Goal: Contribute content: Add original content to the website for others to see

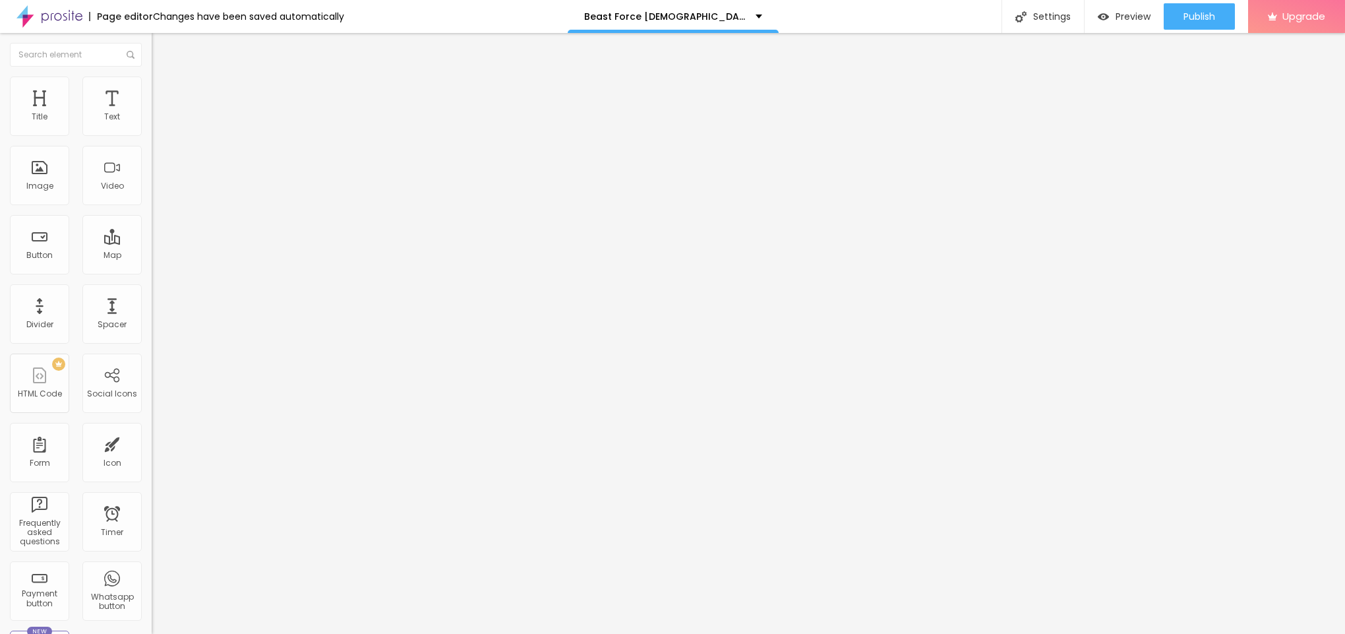
click at [152, 113] on span "Add image" at bounding box center [179, 107] width 54 height 11
click at [163, 91] on span "Style" at bounding box center [172, 85] width 19 height 11
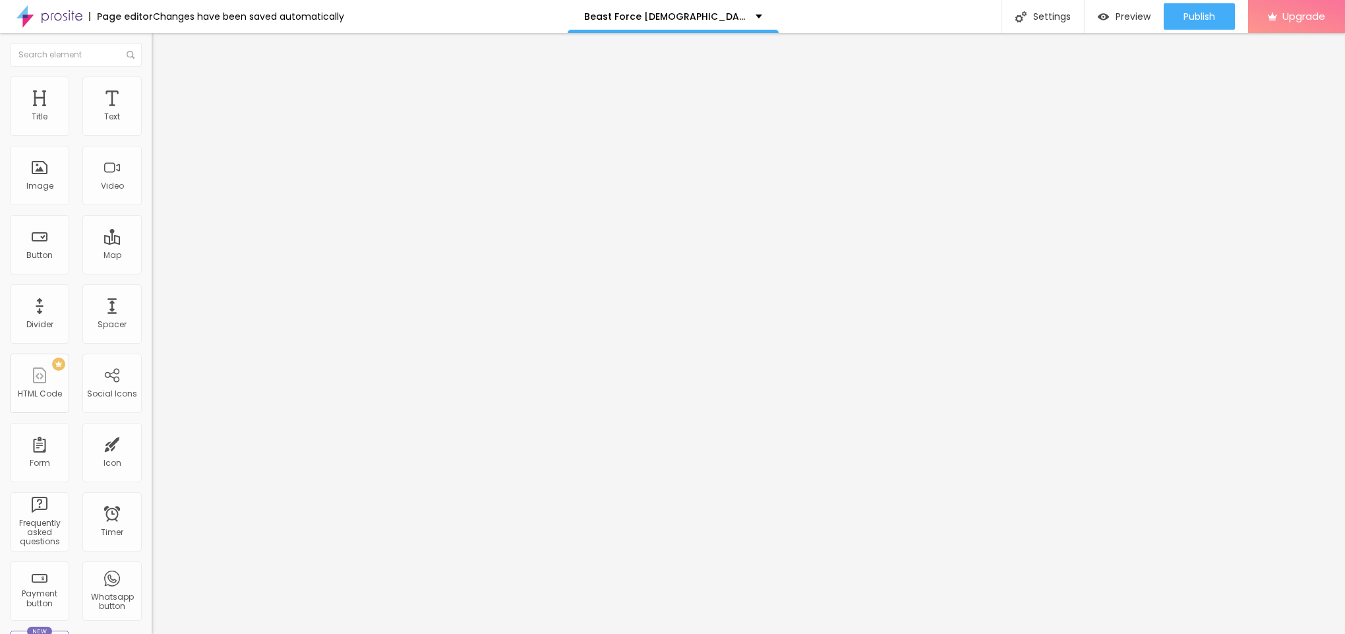
click at [152, 136] on div at bounding box center [228, 131] width 152 height 12
type input "95"
type input "90"
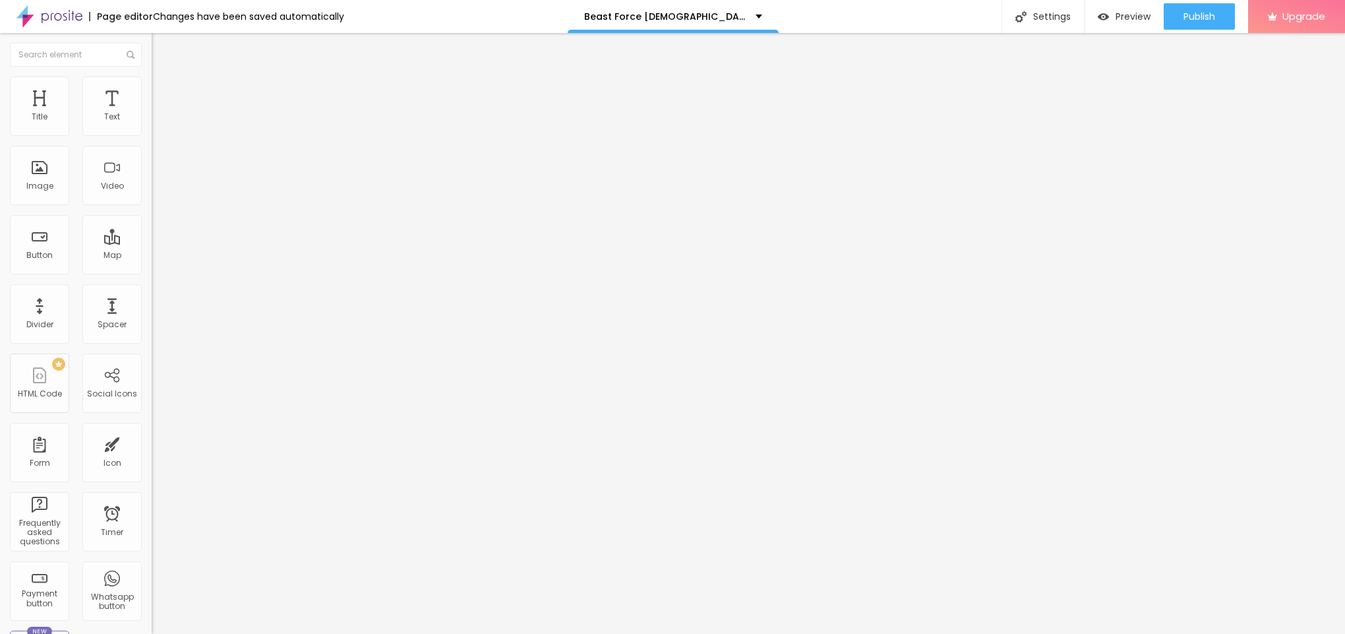
type input "85"
type input "80"
type input "75"
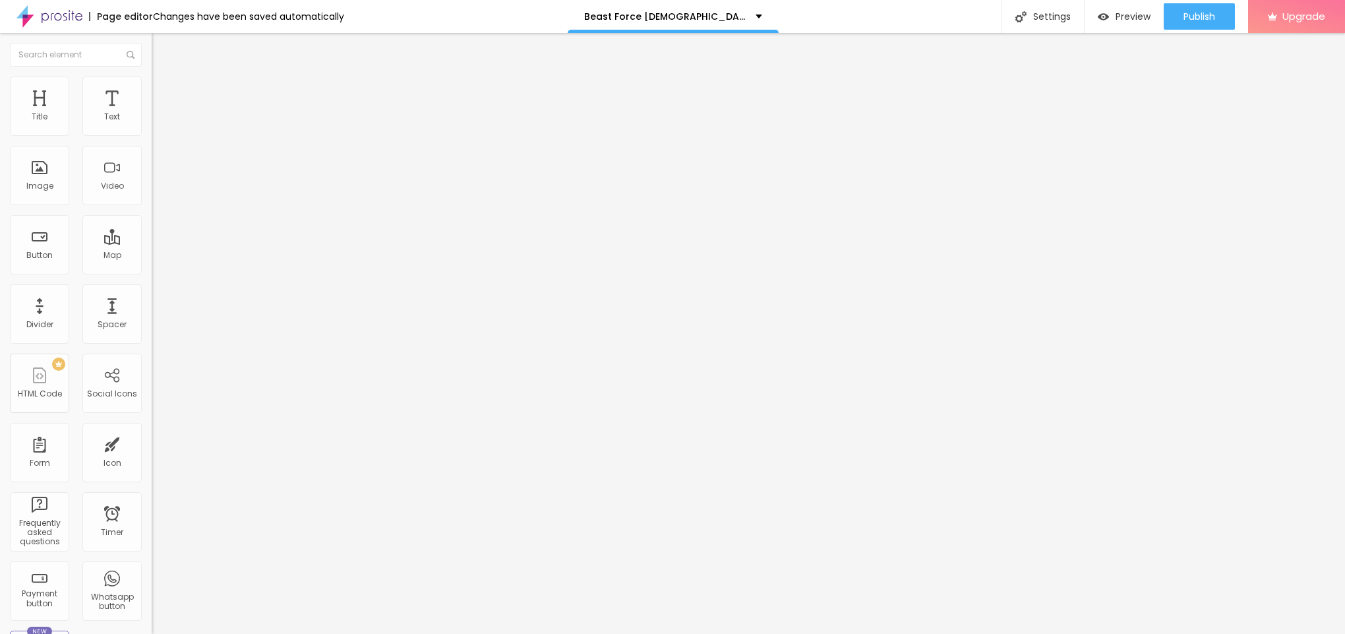
type input "75"
type input "70"
type input "65"
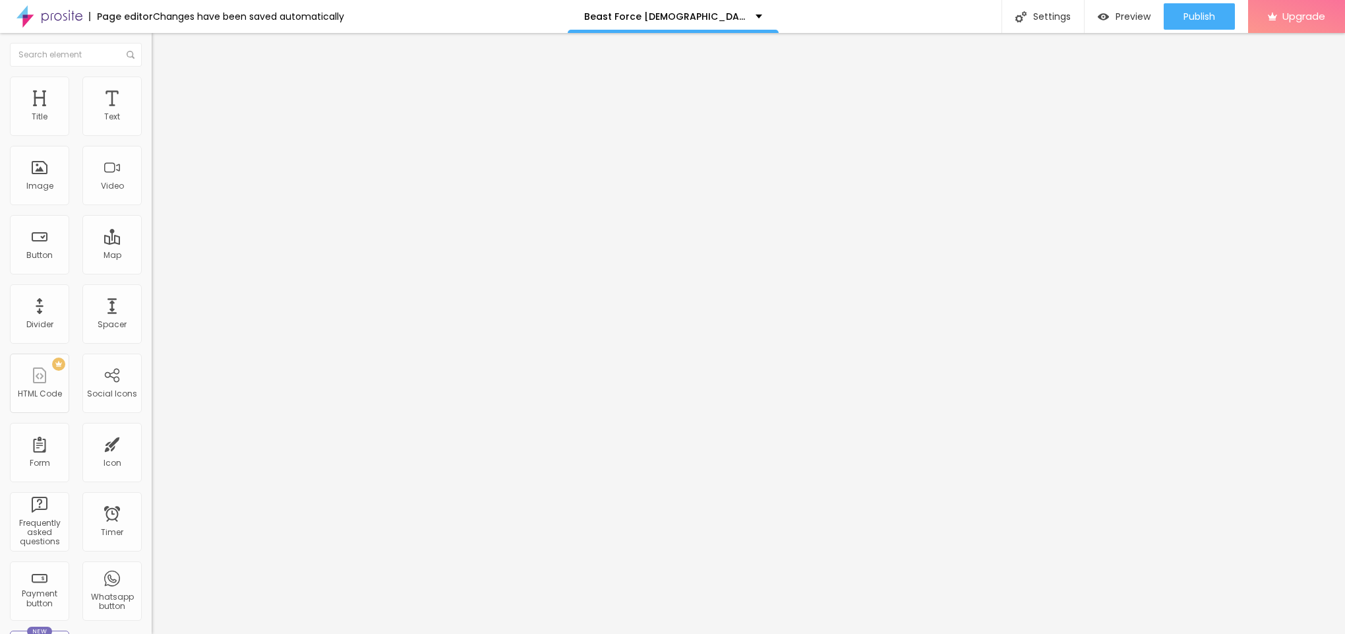
type input "60"
type input "55"
drag, startPoint x: 136, startPoint y: 145, endPoint x: 74, endPoint y: 142, distance: 62.7
type input "55"
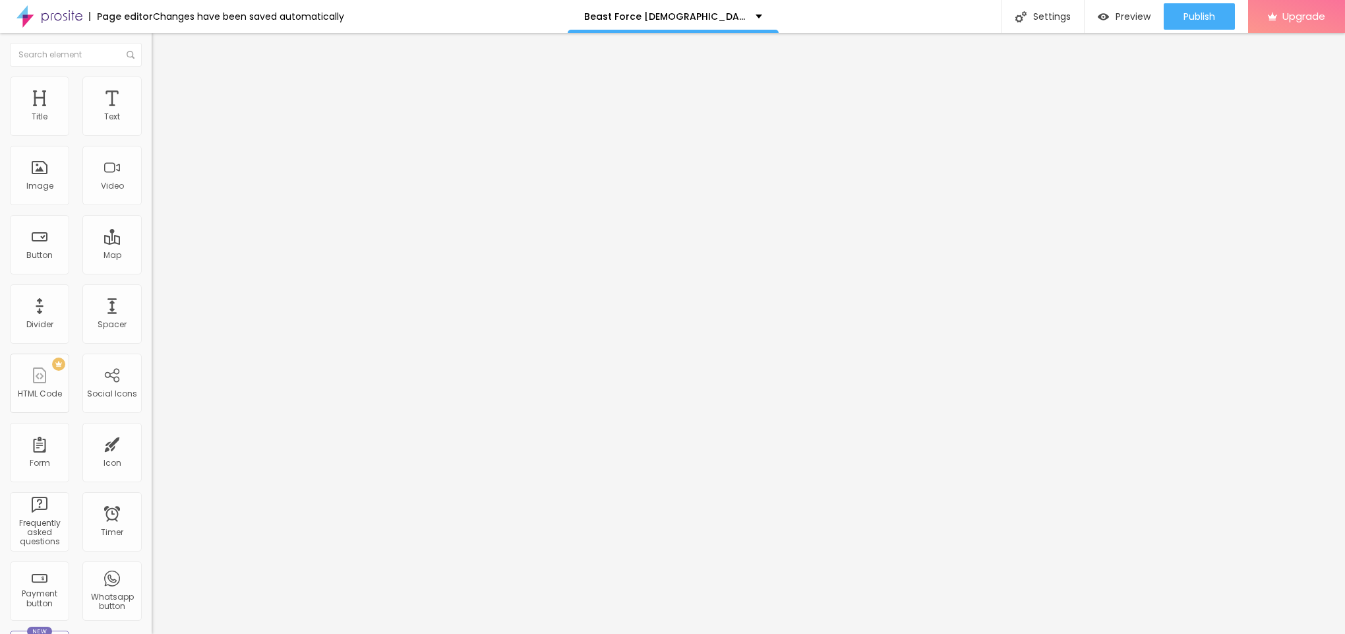
click at [152, 135] on input "range" at bounding box center [194, 130] width 85 height 11
click at [163, 78] on span "Content" at bounding box center [179, 72] width 32 height 11
drag, startPoint x: 64, startPoint y: 243, endPoint x: 102, endPoint y: 208, distance: 51.3
click at [152, 133] on input "text" at bounding box center [231, 126] width 158 height 13
paste input "Beast Force Reviews"
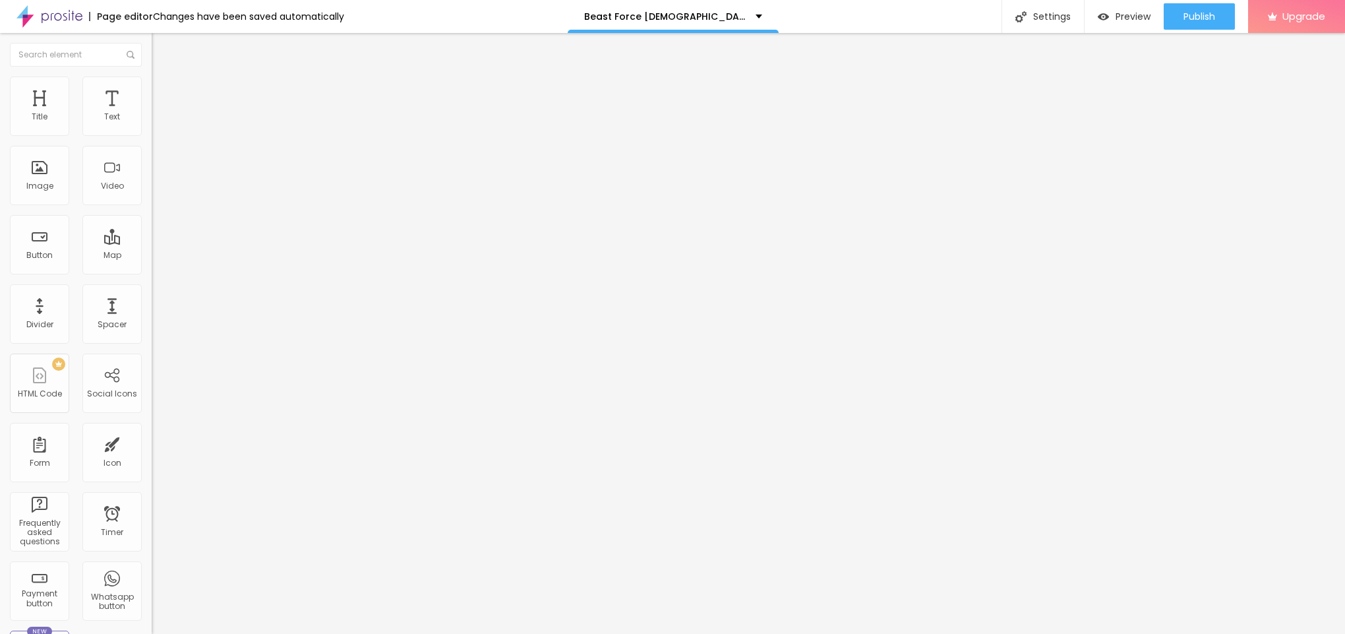
type input "Beast Force Reviews"
drag, startPoint x: 60, startPoint y: 354, endPoint x: 0, endPoint y: 374, distance: 63.2
click at [152, 301] on div "Change image Image description (Alt) Beast Force Reviews Align Aspect Ratio Ori…" at bounding box center [228, 202] width 152 height 198
paste input "[URL][DOMAIN_NAME]"
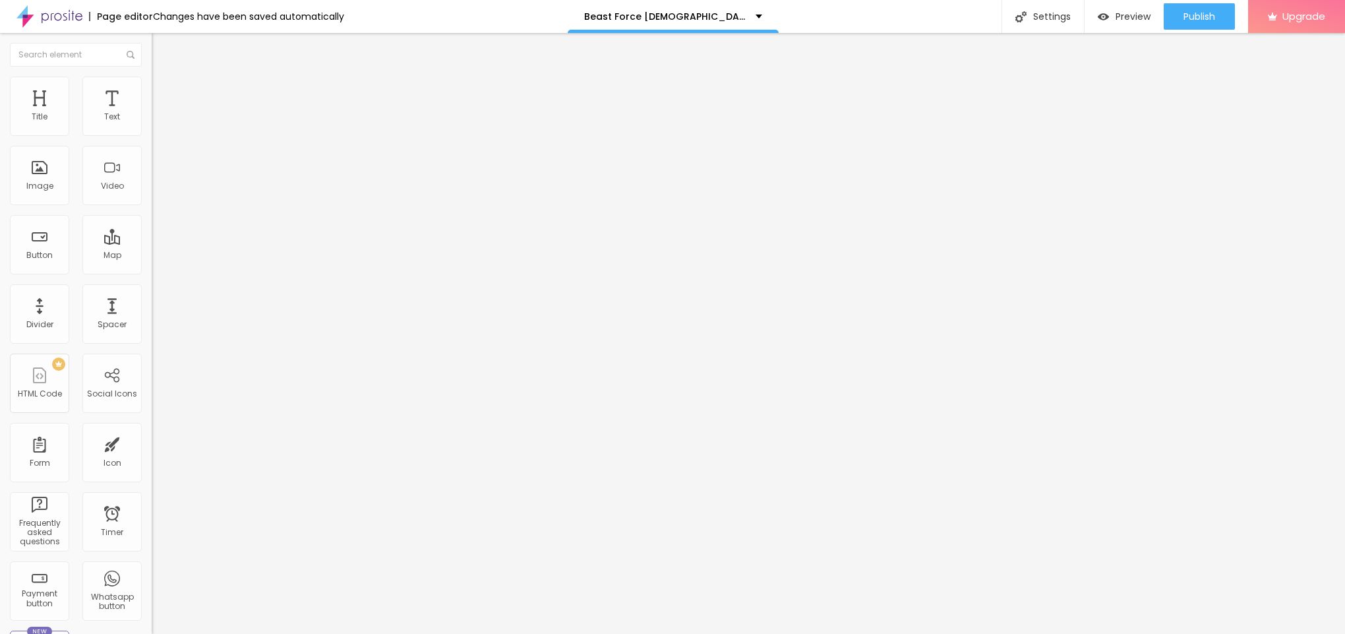
click at [152, 270] on input "[URL][DOMAIN_NAME]" at bounding box center [231, 263] width 158 height 13
paste input "[DOMAIN_NAME][URL]"
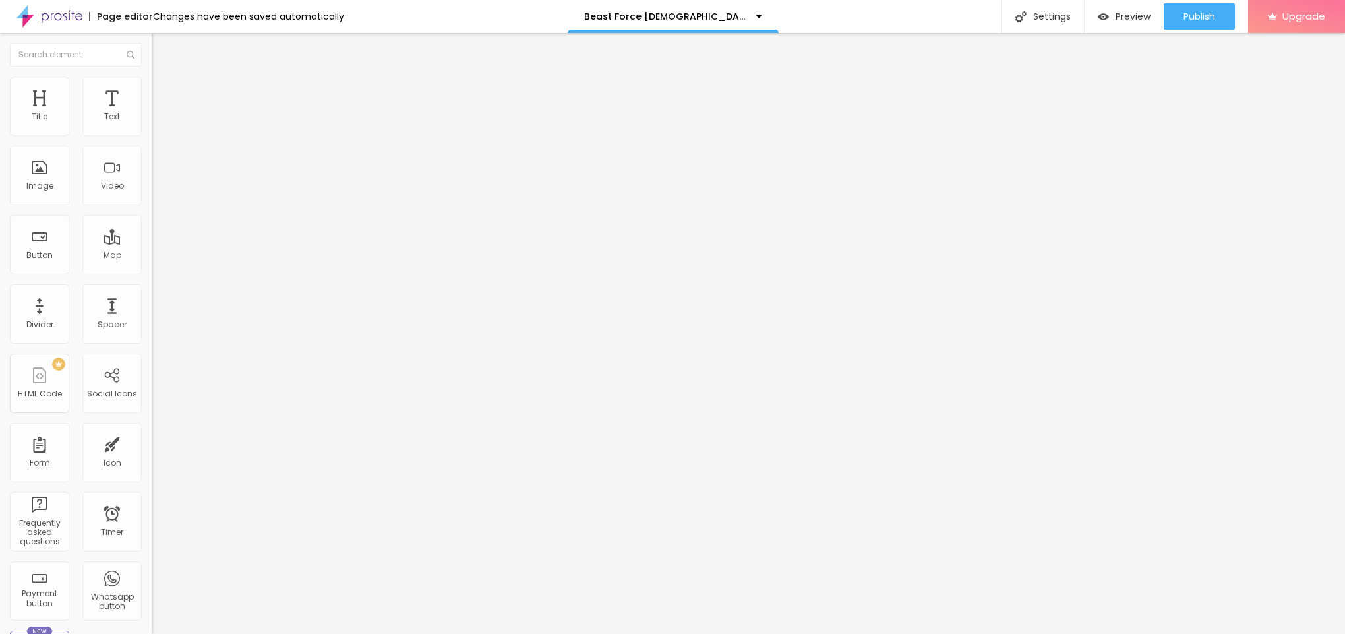
scroll to position [0, 141]
type input "[URL][DOMAIN_NAME]"
drag, startPoint x: 72, startPoint y: 153, endPoint x: 2, endPoint y: 138, distance: 71.4
click at [152, 137] on div "Text Click me Align Size Default Small Default Big Link URL https:// Open in ne…" at bounding box center [228, 199] width 152 height 192
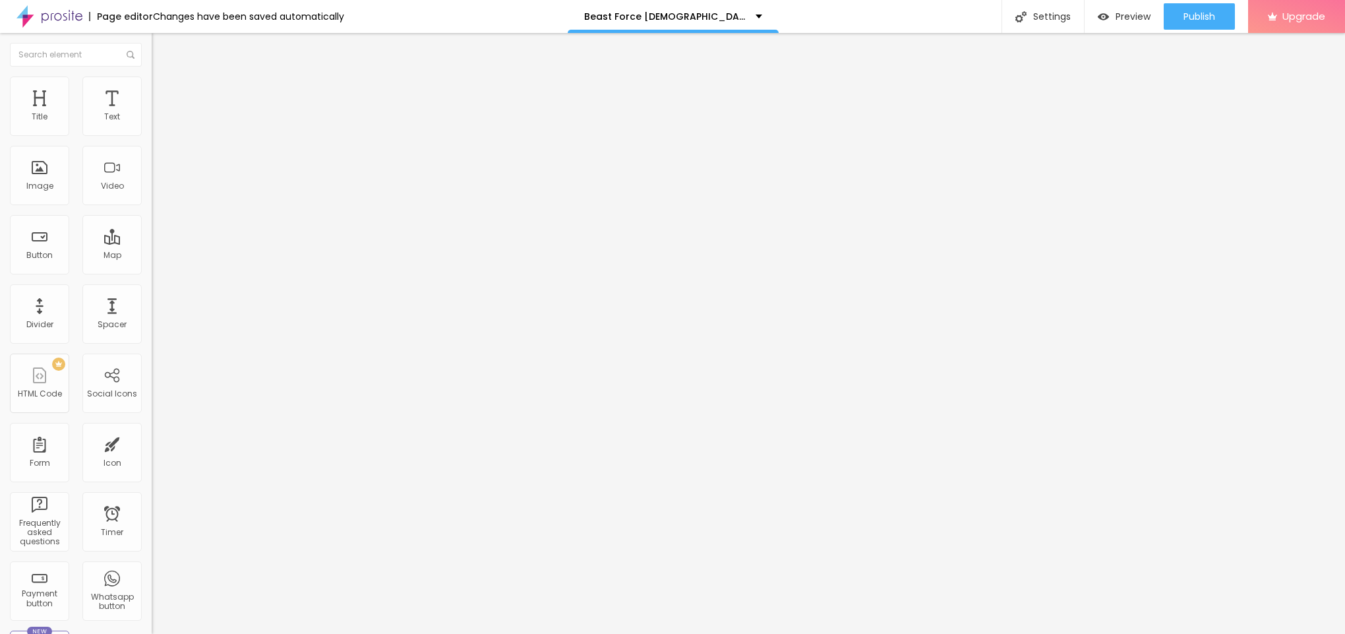
paste input "😍👇SHOP NOW😍👇"
type input "😍👇SHOP NOW😍👇"
drag, startPoint x: 65, startPoint y: 277, endPoint x: 0, endPoint y: 273, distance: 65.4
click at [152, 273] on div "Text 😍👇SHOP NOW😍👇 Align Size Default Small Default Big Link URL https:// Open i…" at bounding box center [228, 199] width 152 height 192
paste input "[URL][DOMAIN_NAME]"
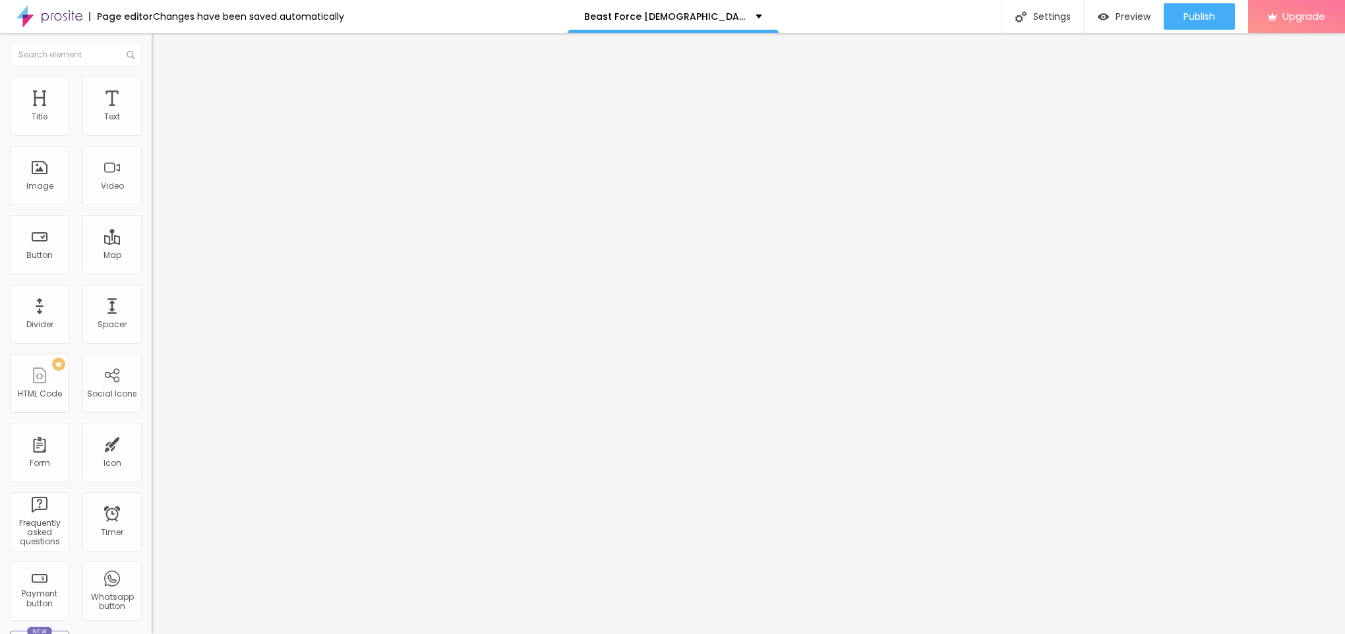
scroll to position [0, 54]
type input "[URL][DOMAIN_NAME]"
click at [158, 121] on icon "button" at bounding box center [160, 118] width 5 height 5
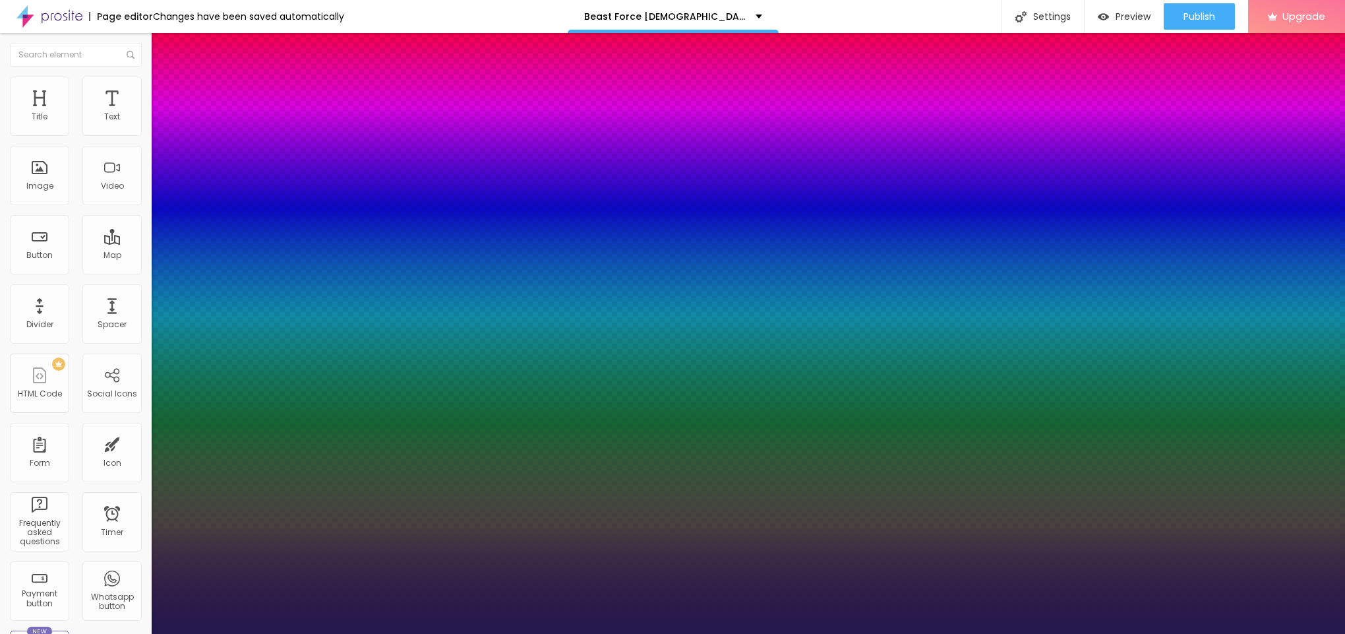
type input "1"
type input "15"
type input "1"
type input "16"
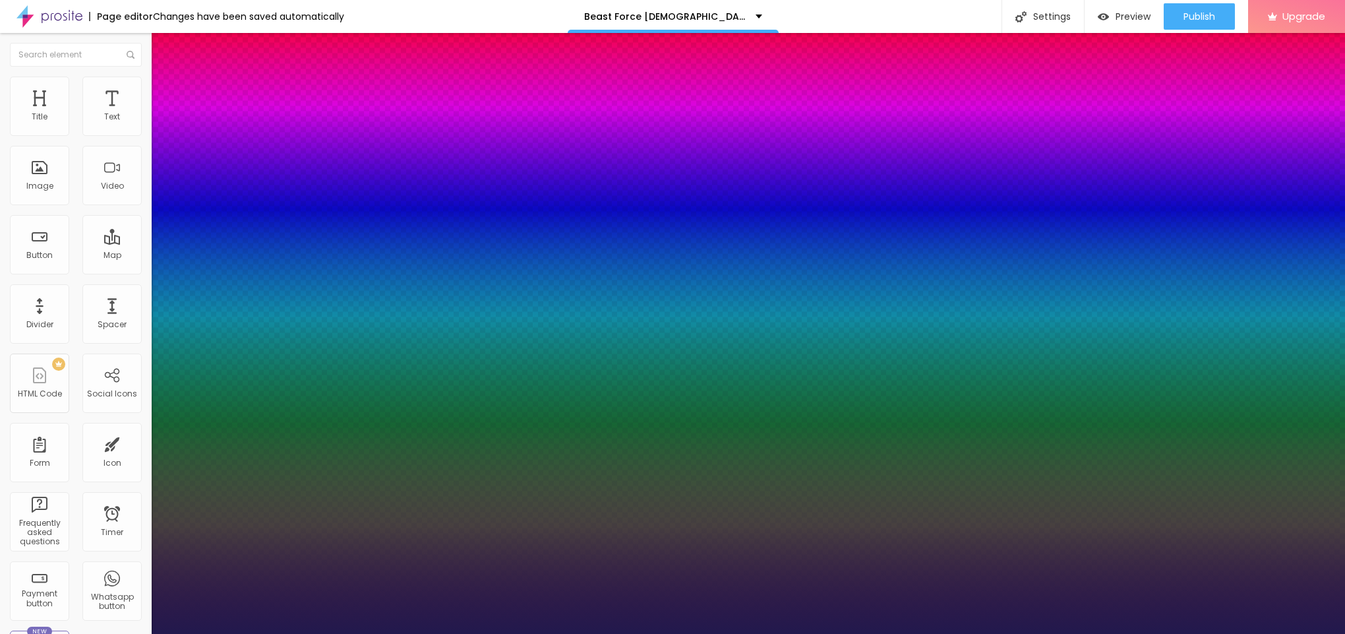
type input "16"
type input "1"
type input "18"
type input "1"
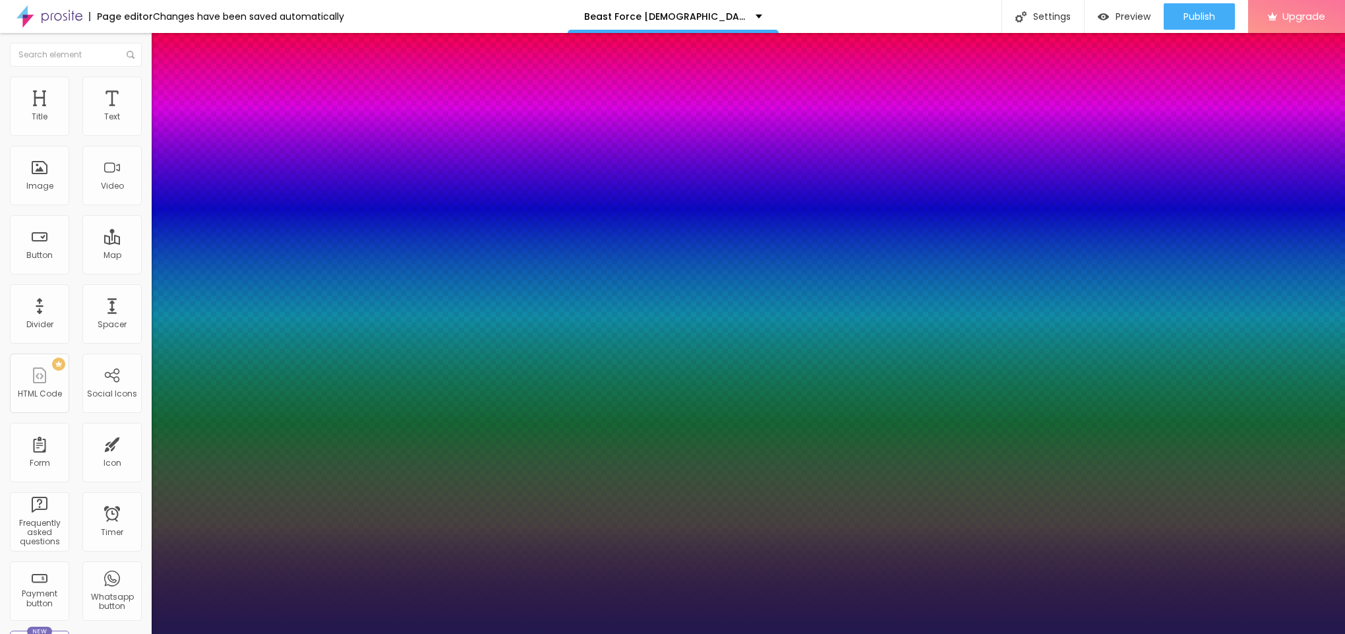
type input "19"
type input "1"
type input "20"
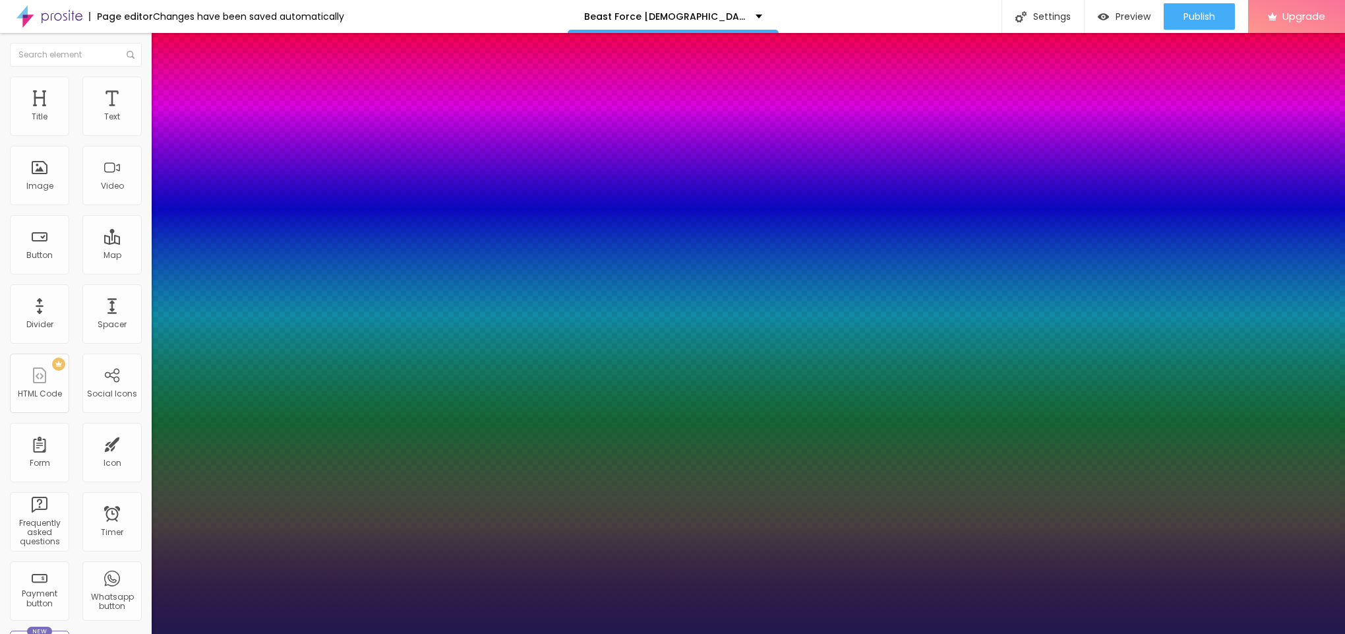
type input "1"
type input "22"
type input "1"
type input "23"
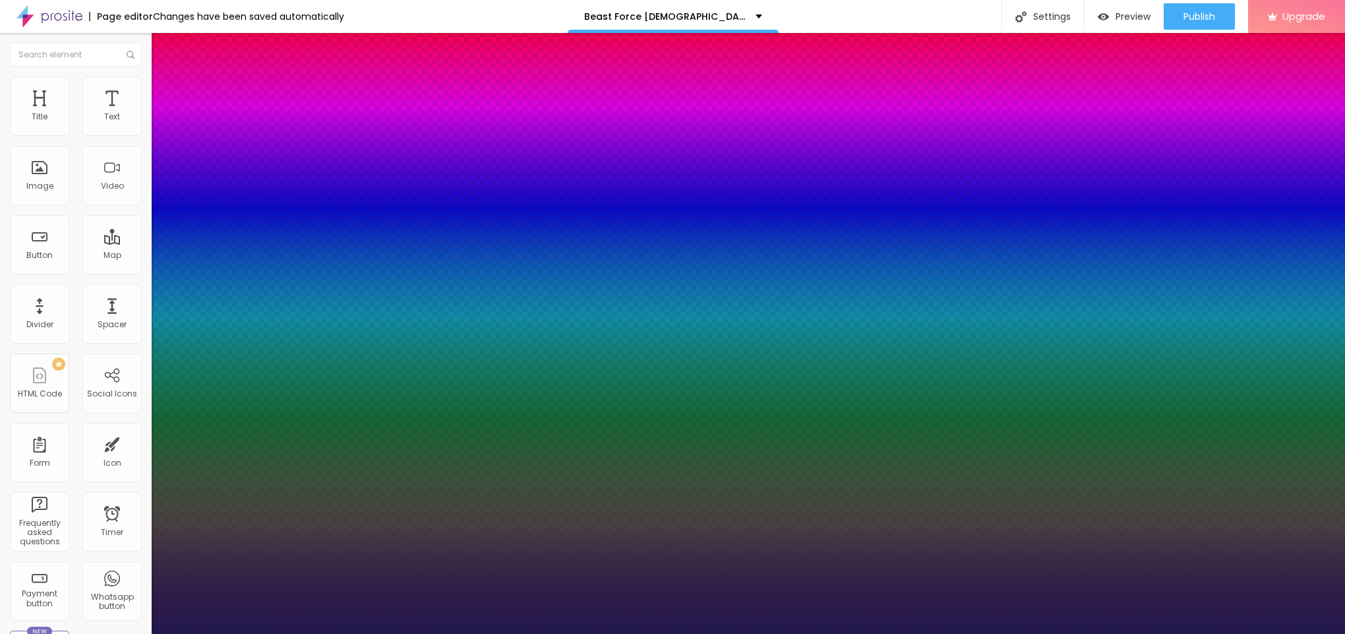
type input "23"
type input "1"
type input "21"
type input "1"
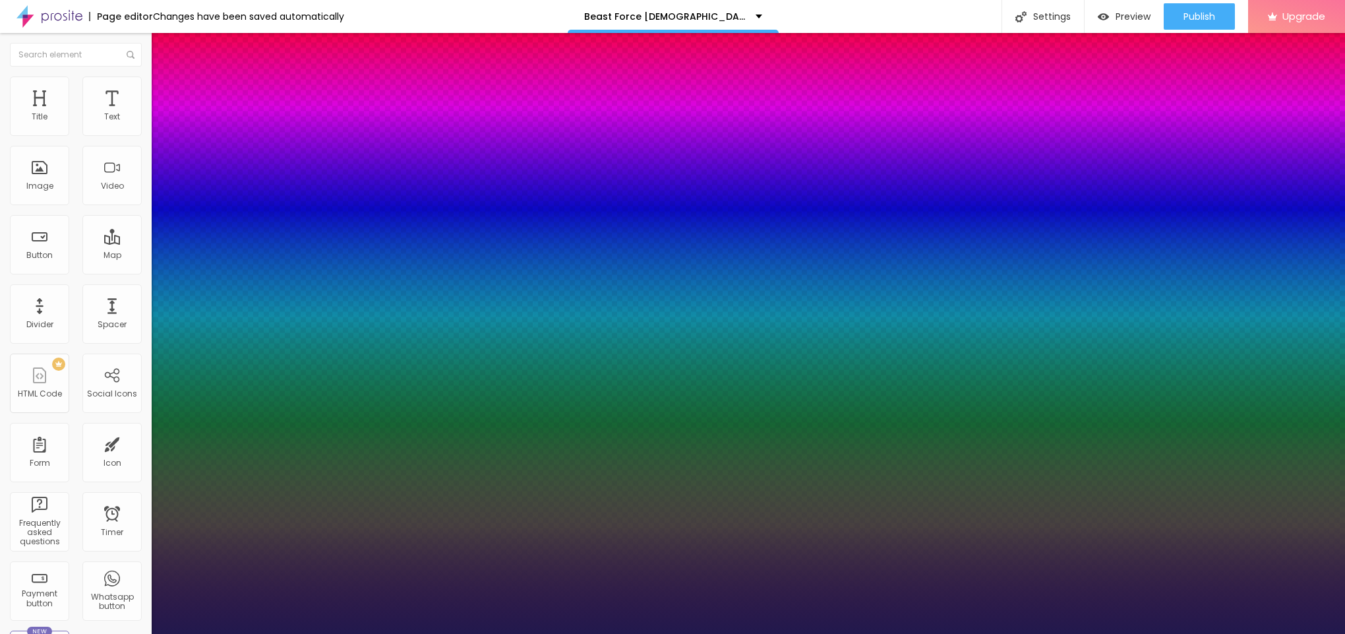
type input "20"
type input "1"
type input "19"
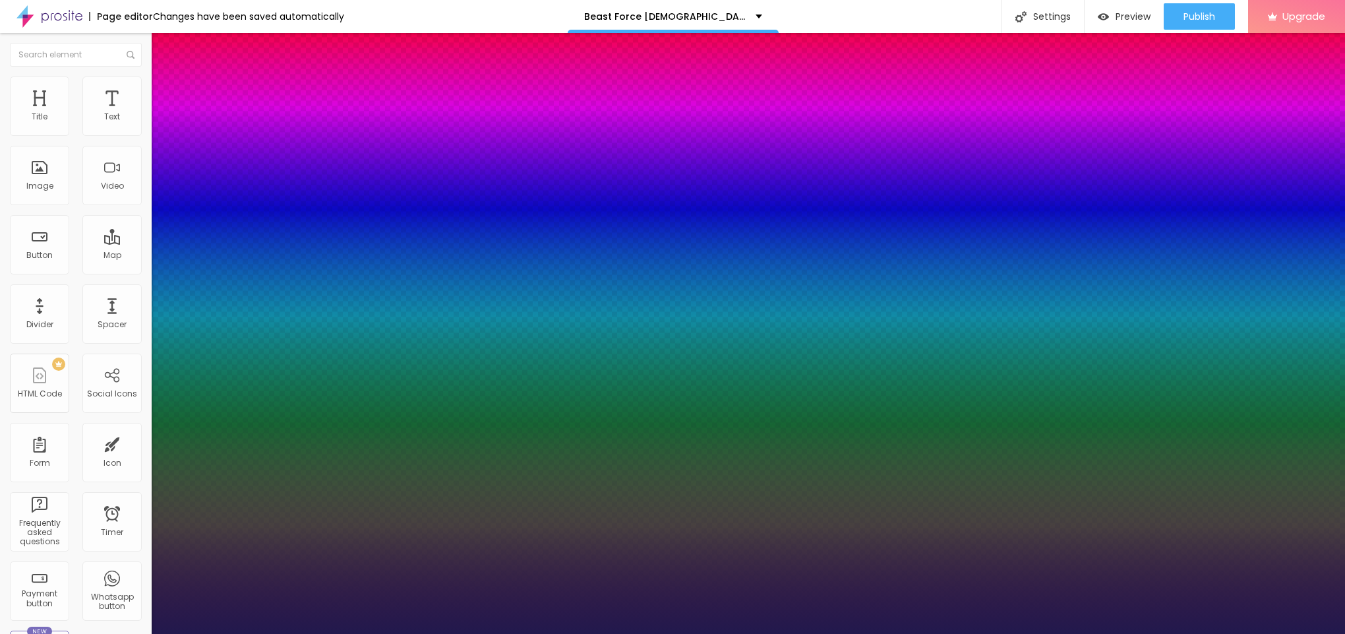
type input "1"
type input "21"
type input "1"
type input "23"
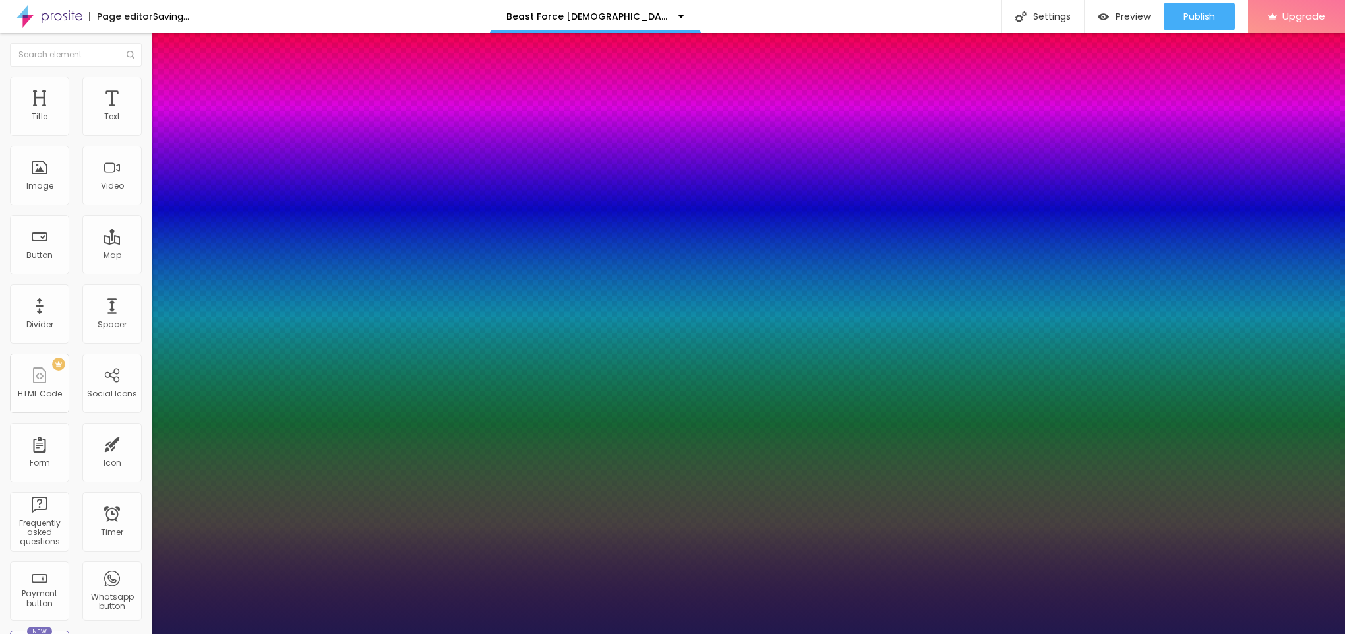
type input "23"
type input "1"
type input "22"
type input "1"
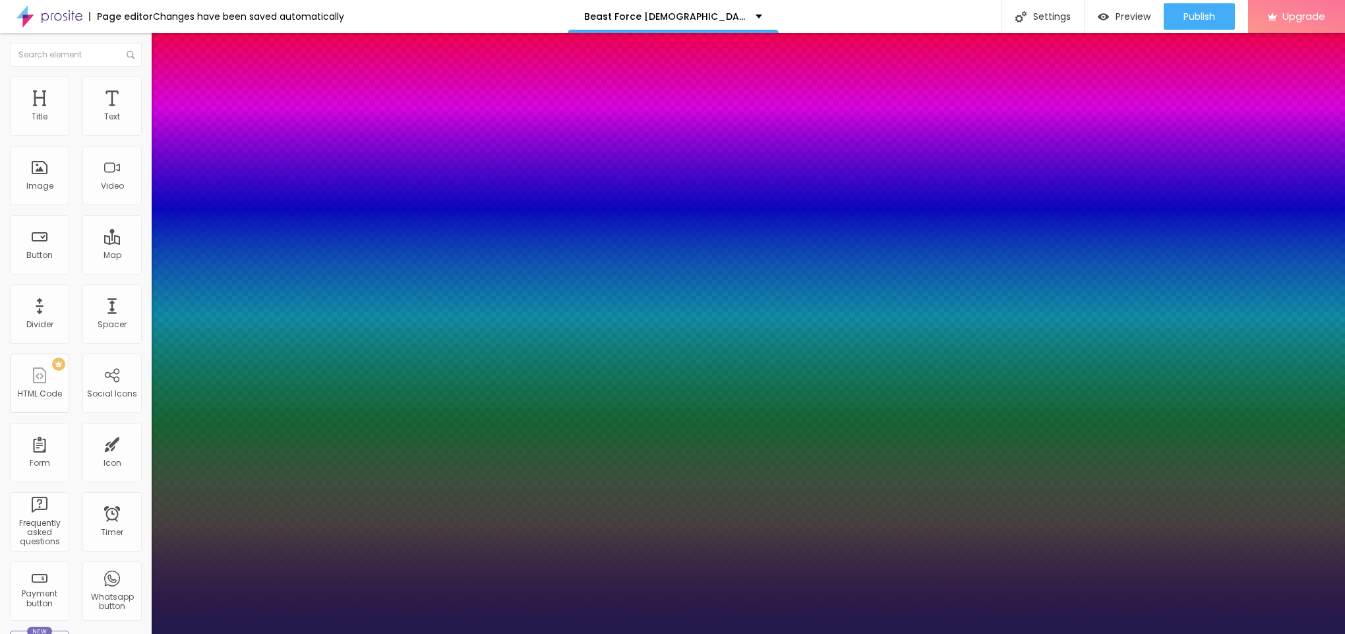
type input "21"
type input "1"
type input "22"
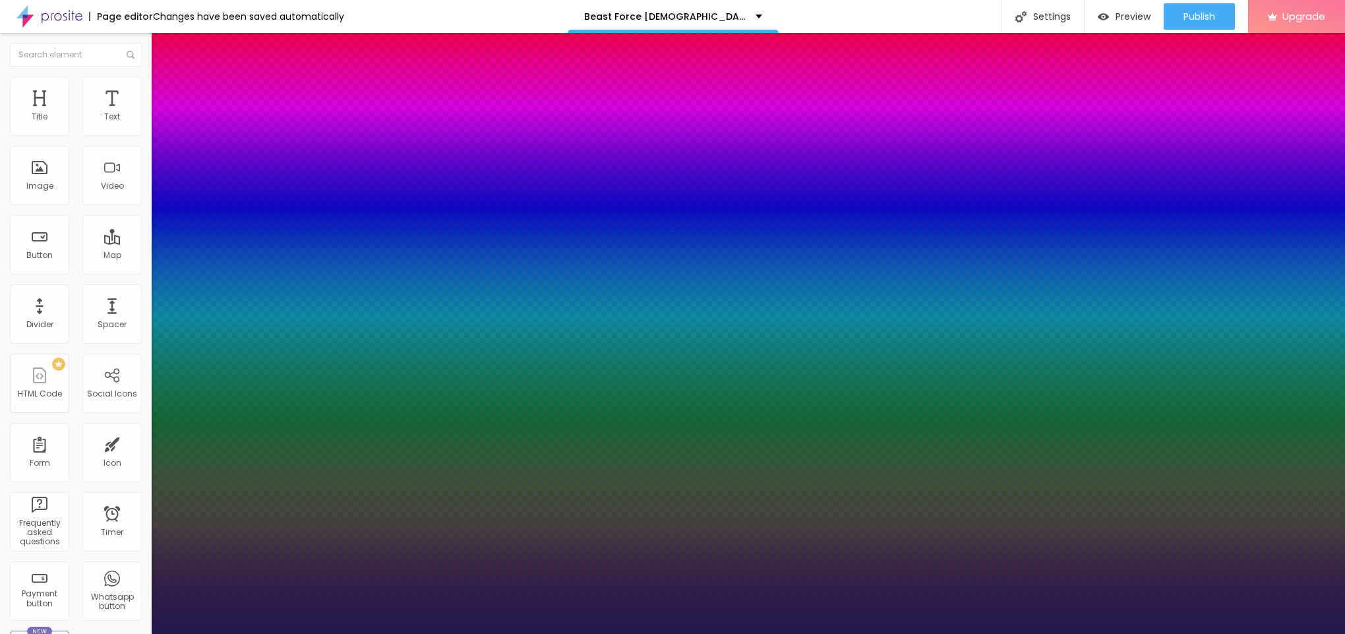
type input "1"
drag, startPoint x: 176, startPoint y: 226, endPoint x: 185, endPoint y: 227, distance: 8.7
type input "22"
click at [521, 633] on div at bounding box center [672, 634] width 1345 height 0
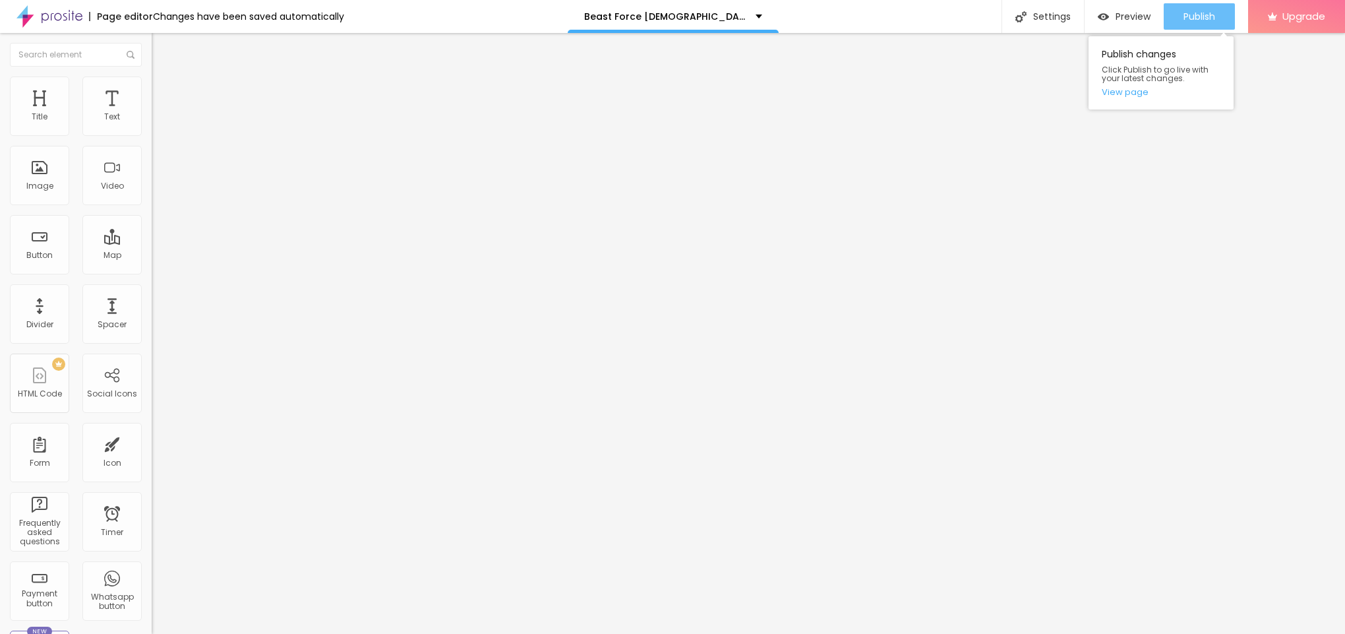
click at [1181, 22] on button "Publish" at bounding box center [1199, 16] width 71 height 26
click at [1117, 92] on link "View page" at bounding box center [1161, 92] width 119 height 9
